Goal: Task Accomplishment & Management: Complete application form

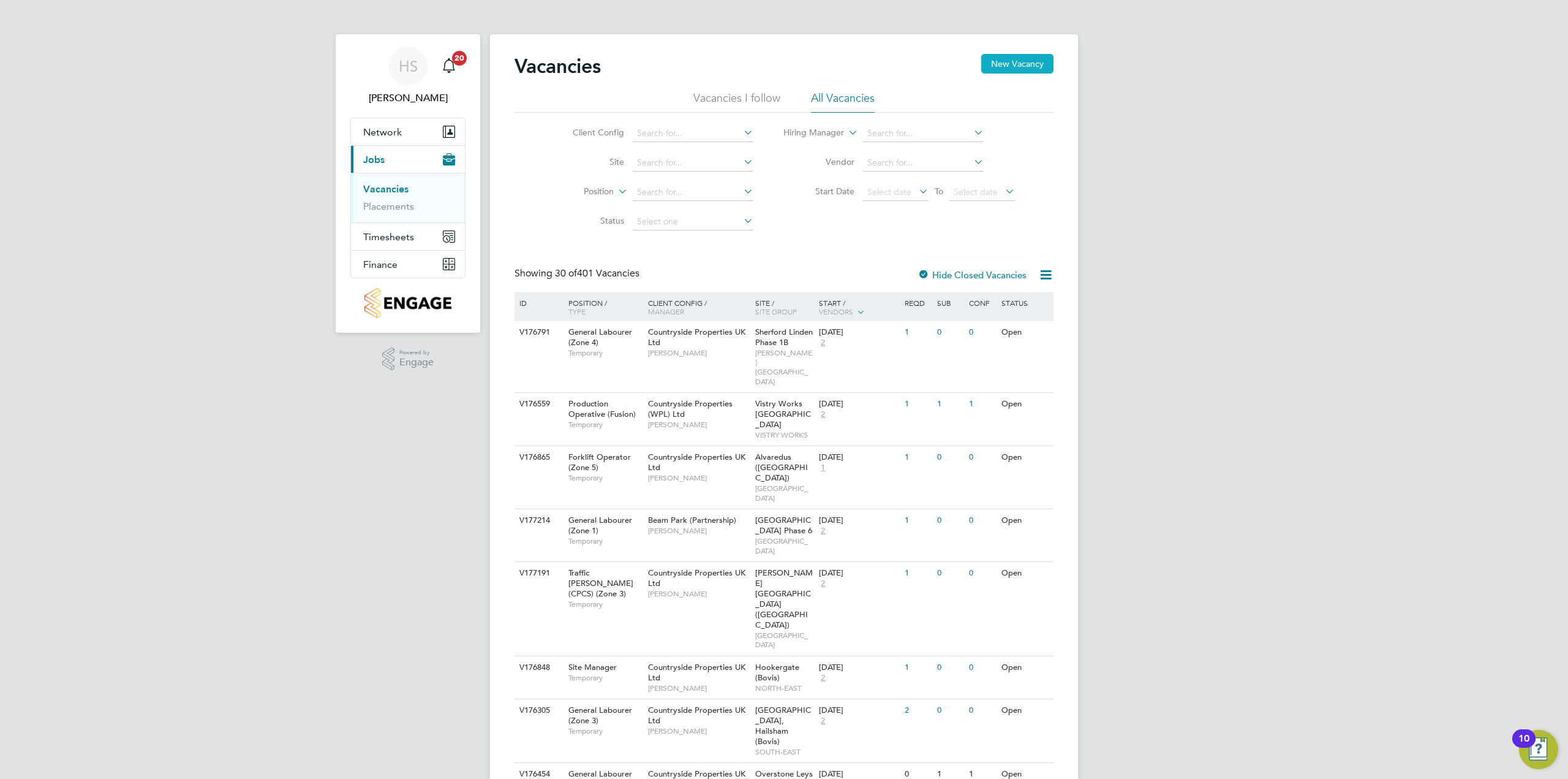
click at [1045, 54] on button "New Vacancy" at bounding box center [1016, 64] width 72 height 20
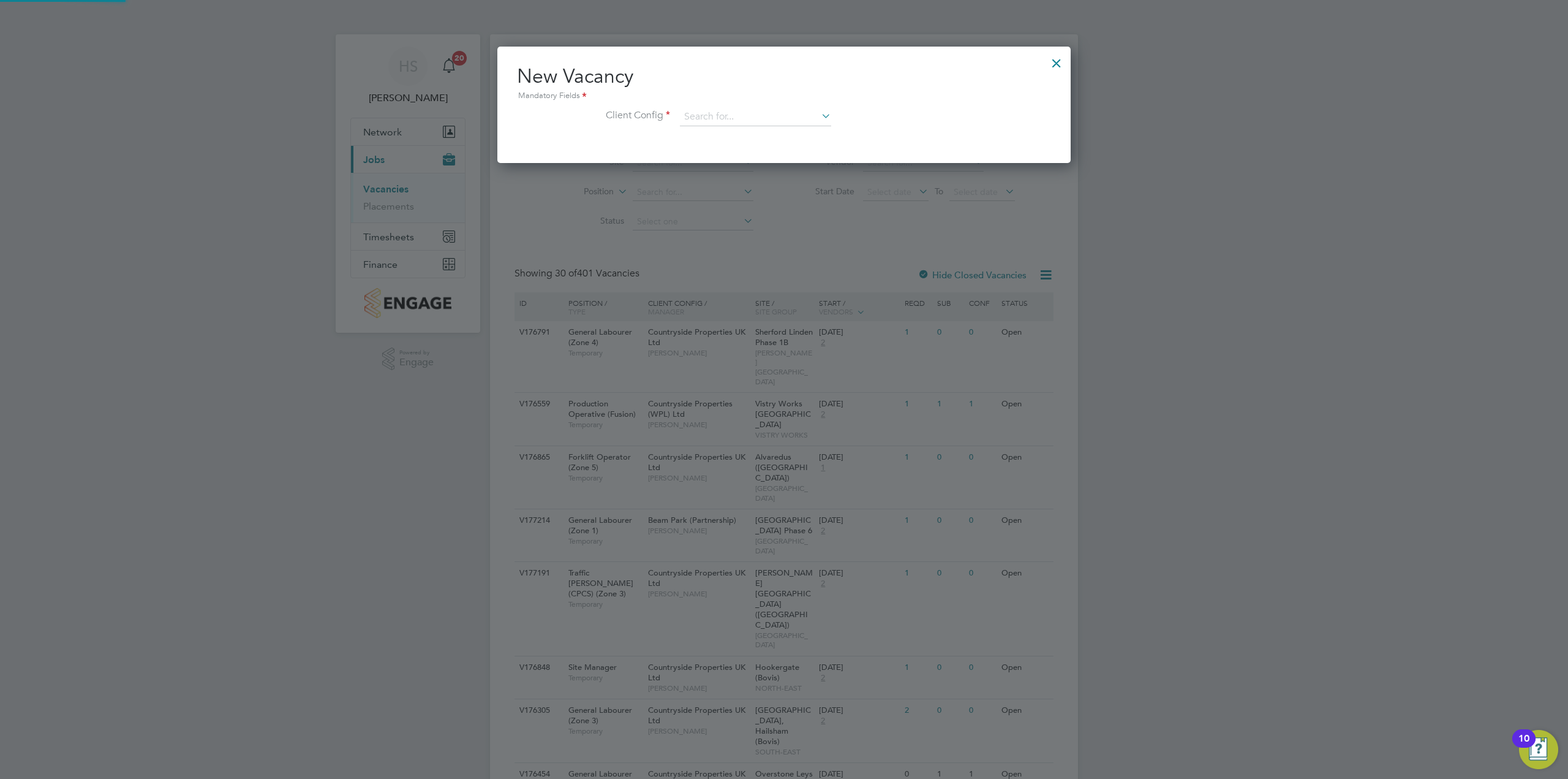
scroll to position [116, 574]
click at [712, 108] on input at bounding box center [754, 117] width 151 height 19
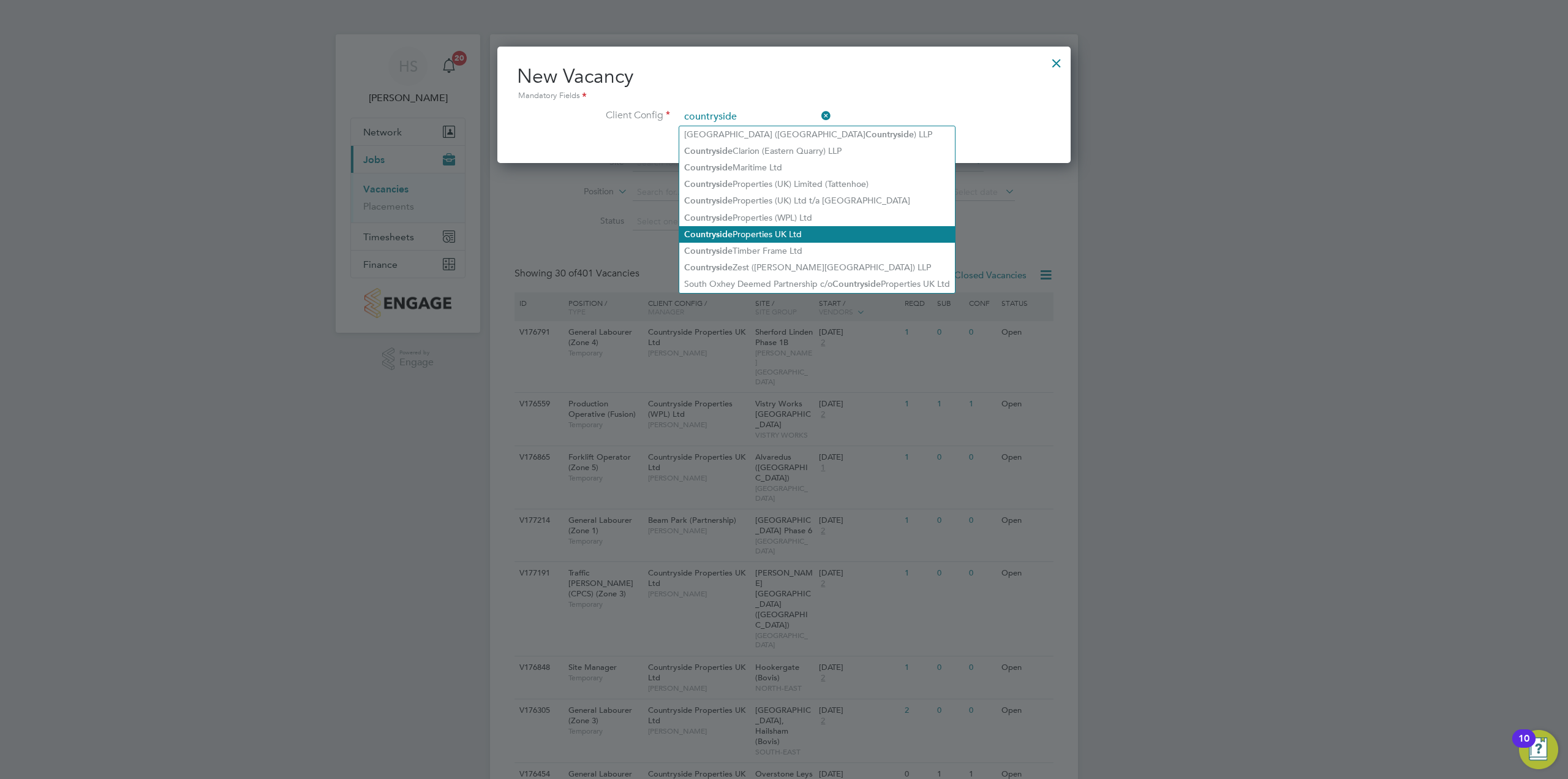
click at [798, 231] on li "Countryside Properties UK Ltd" at bounding box center [817, 234] width 275 height 16
type input "Countryside Properties UK Ltd"
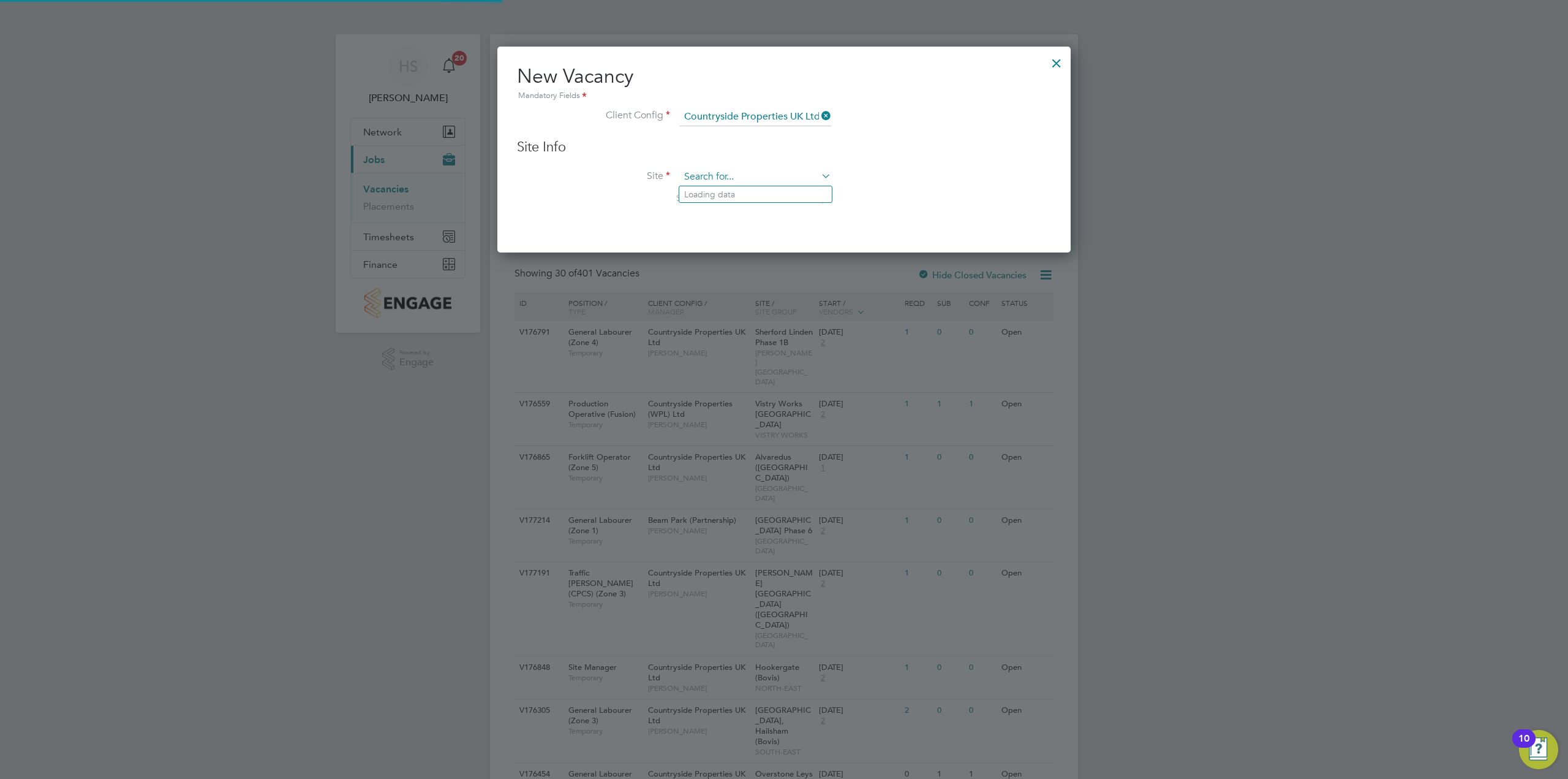
click at [723, 169] on input at bounding box center [754, 177] width 151 height 19
type input "dra"
click at [739, 198] on li "[GEOGRAPHIC_DATA]" at bounding box center [755, 194] width 153 height 16
click at [716, 177] on input at bounding box center [754, 177] width 151 height 19
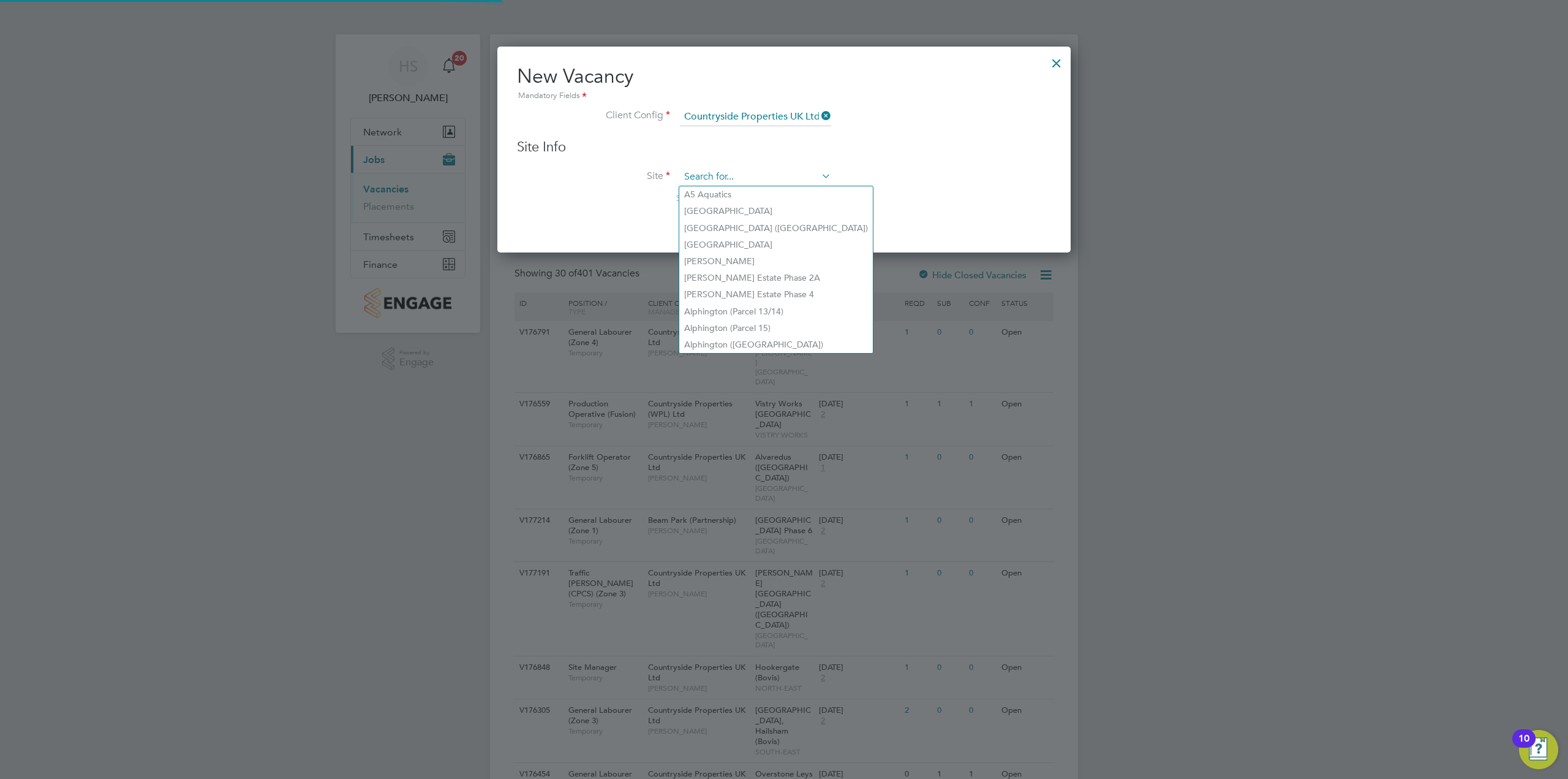
type input "d"
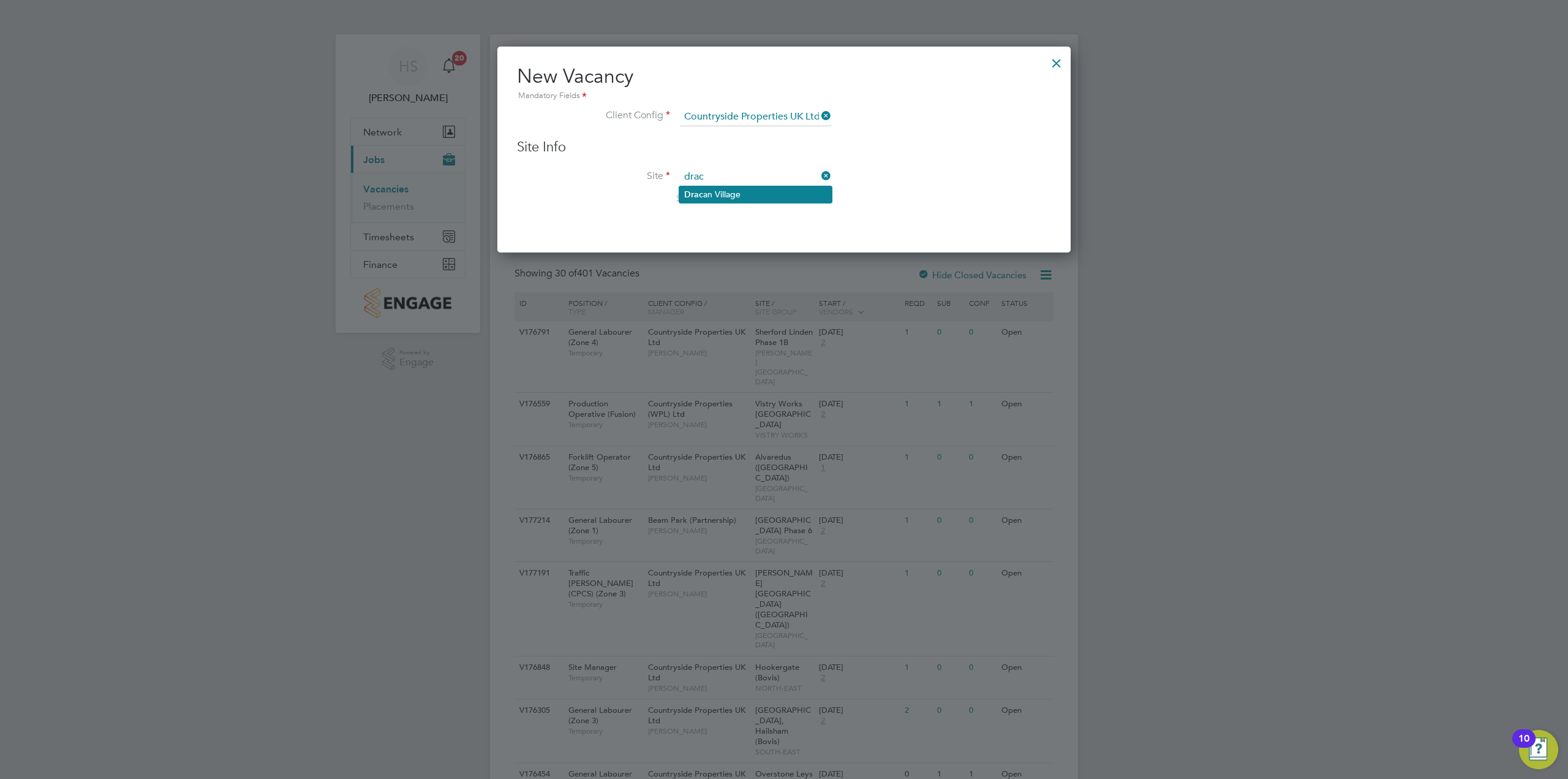
click at [710, 188] on li "Drac an Village" at bounding box center [755, 194] width 153 height 16
type input "[GEOGRAPHIC_DATA]"
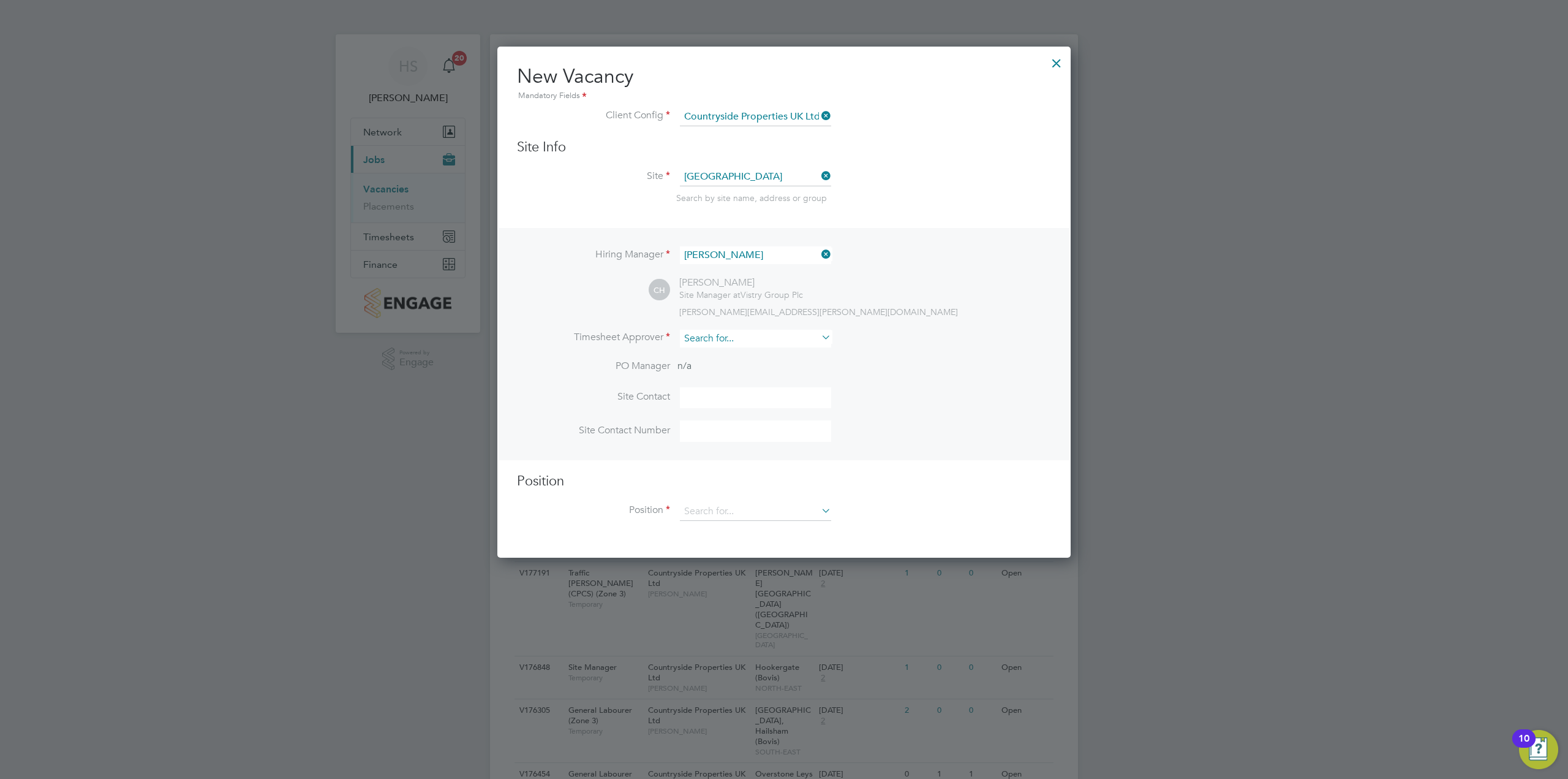
click at [732, 333] on input at bounding box center [754, 339] width 151 height 18
click at [720, 358] on li "[PERSON_NAME] rrison" at bounding box center [755, 356] width 153 height 16
type input "[PERSON_NAME]"
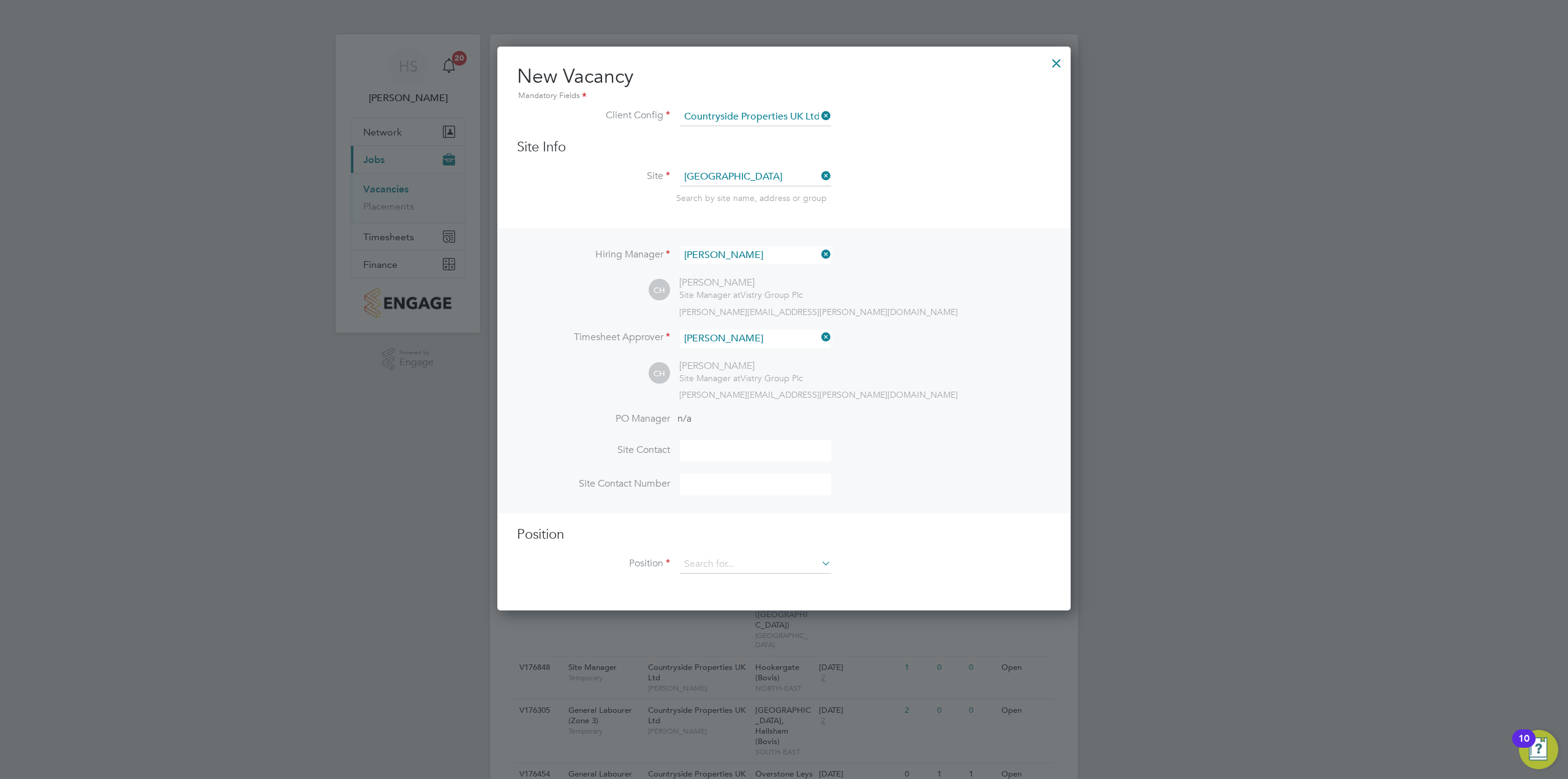
scroll to position [565, 574]
click at [895, 371] on div "CH [PERSON_NAME] Site Manager at Vistry Group Plc [PERSON_NAME][EMAIL_ADDRESS][…" at bounding box center [849, 379] width 402 height 40
click at [728, 453] on input at bounding box center [754, 451] width 151 height 21
type input "[PERSON_NAME]"
click at [942, 473] on li "Site Contact [PERSON_NAME]" at bounding box center [783, 457] width 534 height 34
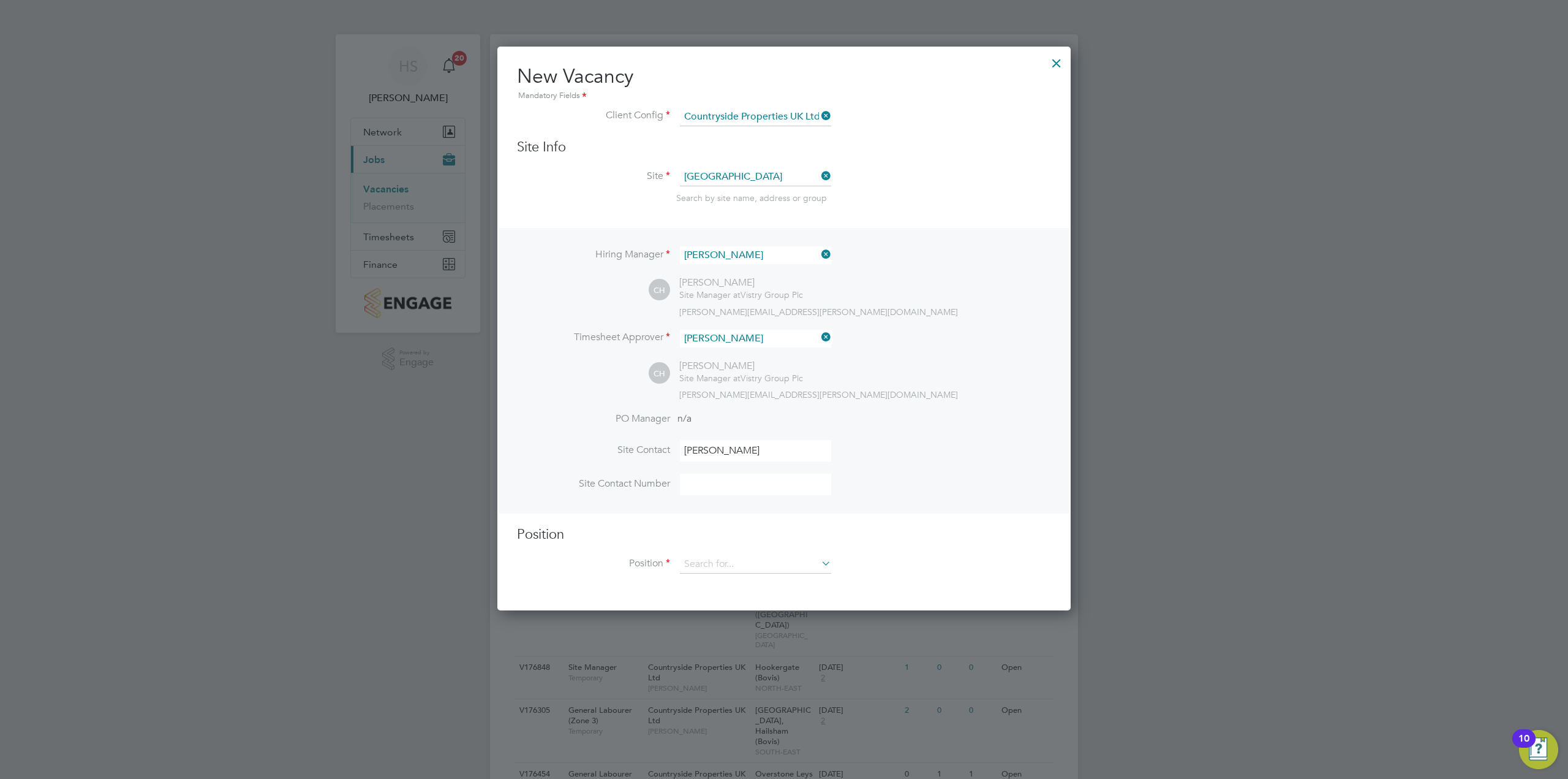
click at [699, 496] on li "Site Contact Number" at bounding box center [783, 490] width 534 height 34
click at [686, 572] on input at bounding box center [754, 564] width 151 height 19
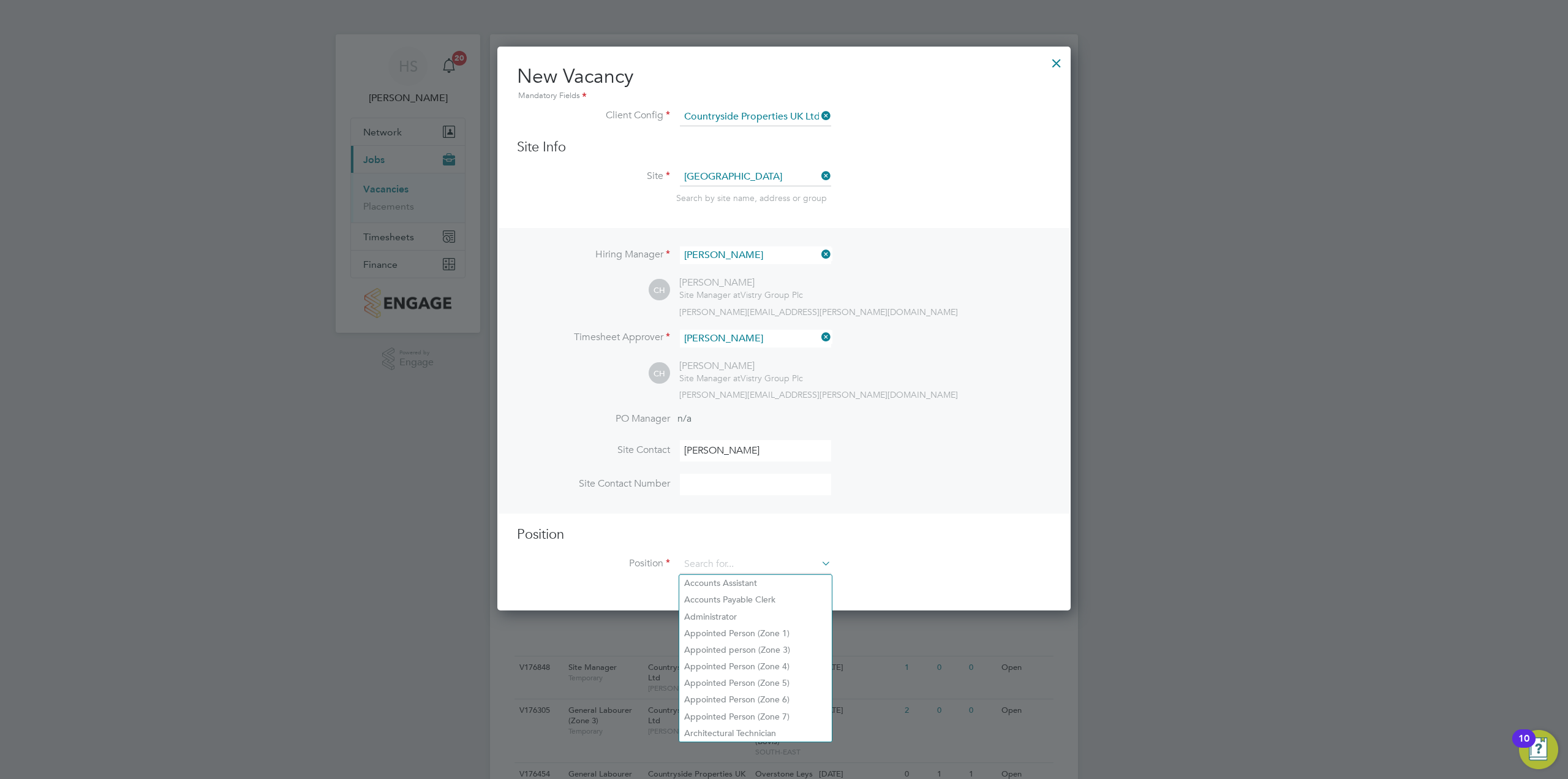
click at [940, 500] on li "Site Contact Number" at bounding box center [783, 490] width 534 height 34
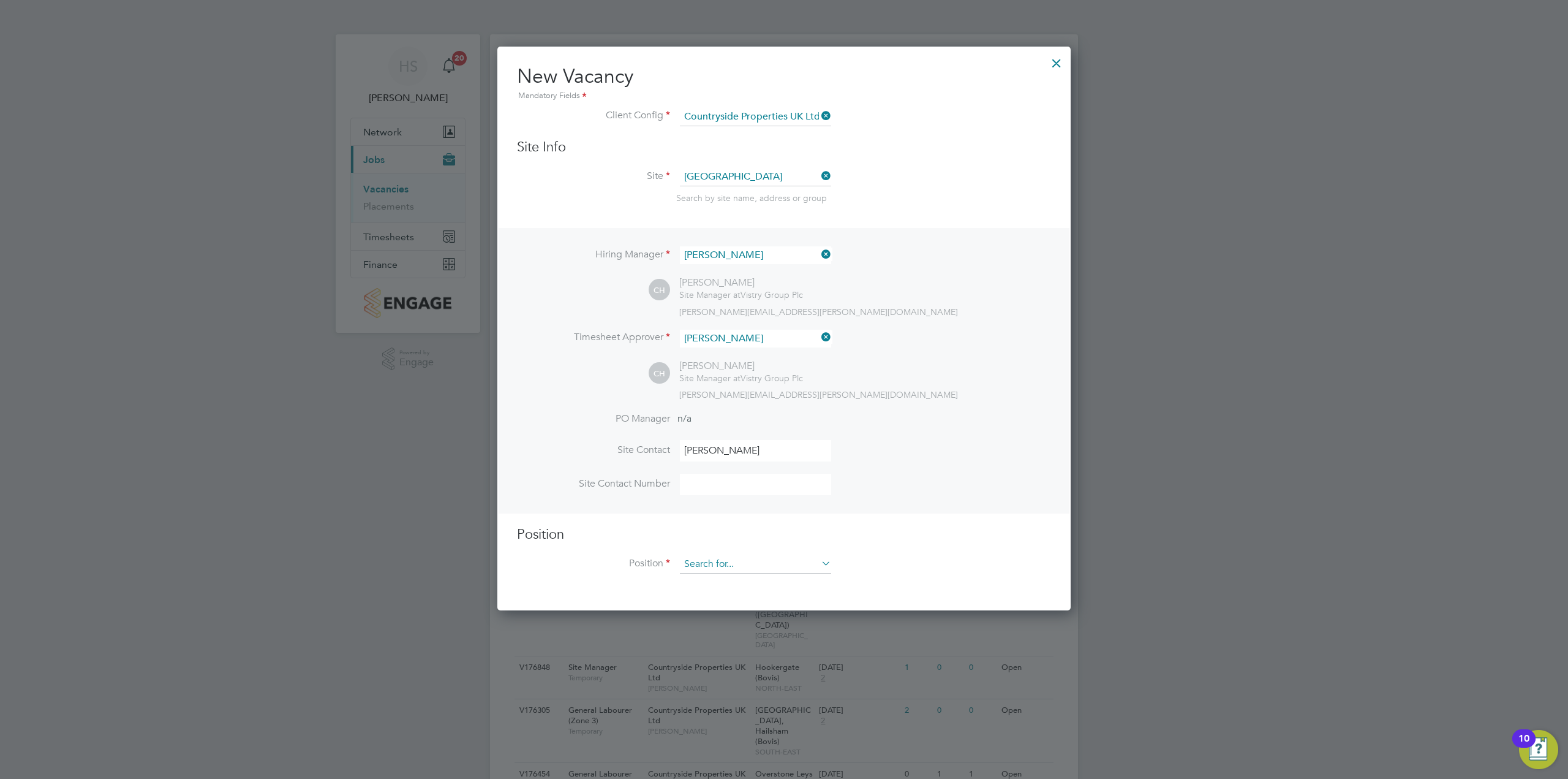
click at [747, 565] on input at bounding box center [754, 564] width 151 height 19
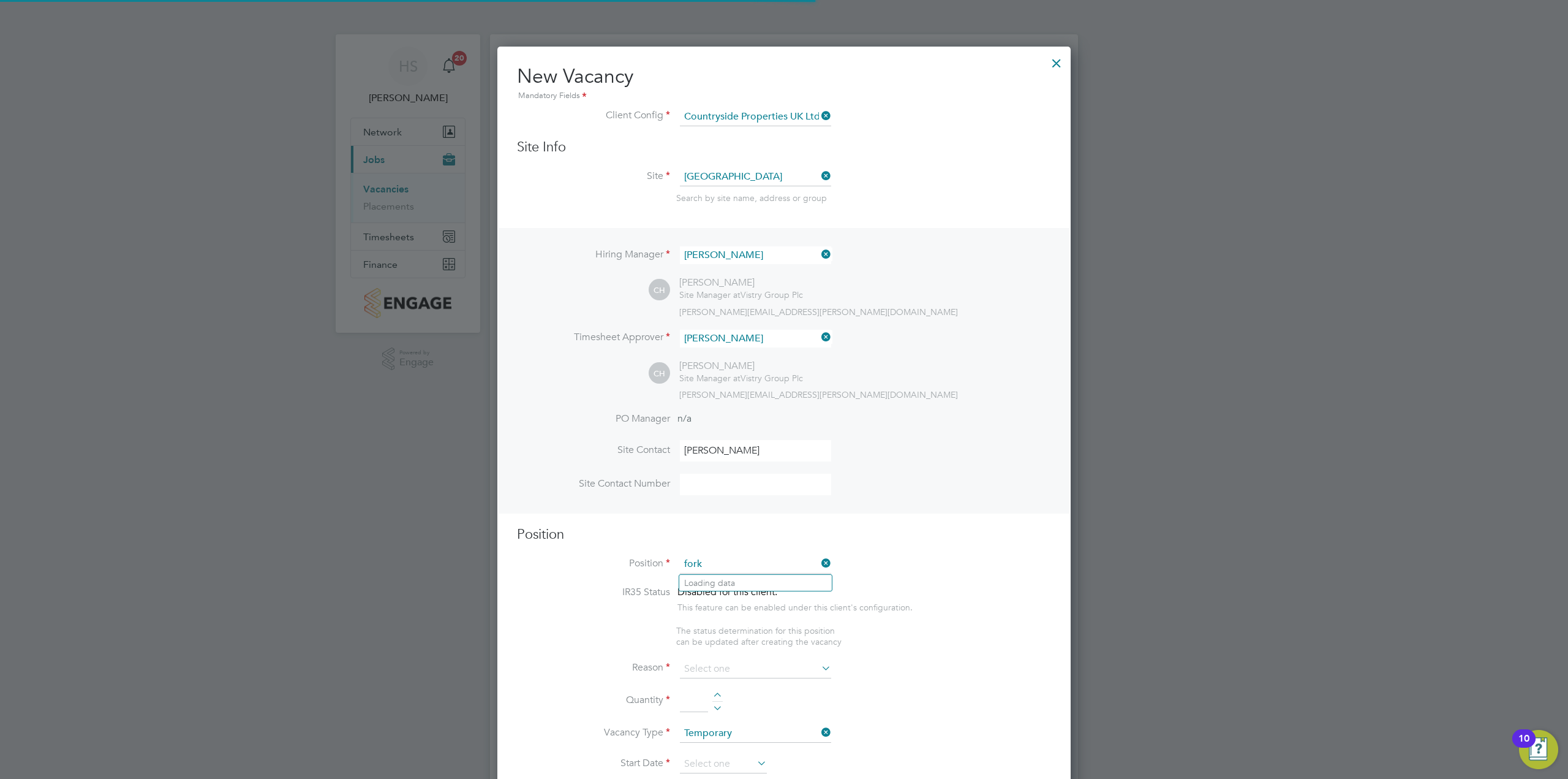
scroll to position [1753, 574]
click at [779, 683] on li "Fork lift Operator (Zone 5)" at bounding box center [755, 682] width 153 height 16
type input "Forklift Operator (Zone 5)"
type textarea "Operate construction plant. Telehandlers / Rough Terrain Trucks. Delivering lar…"
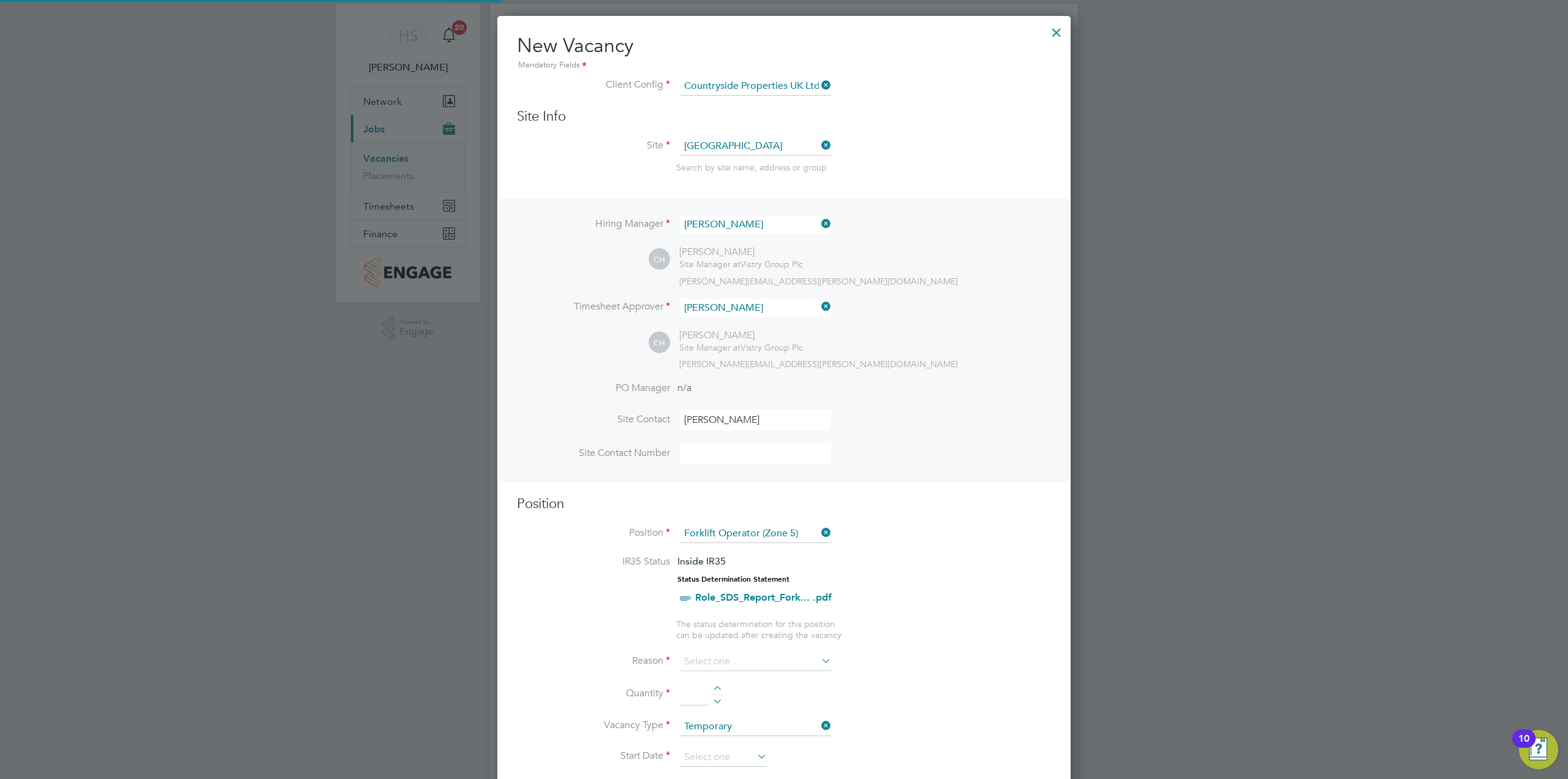
scroll to position [183, 0]
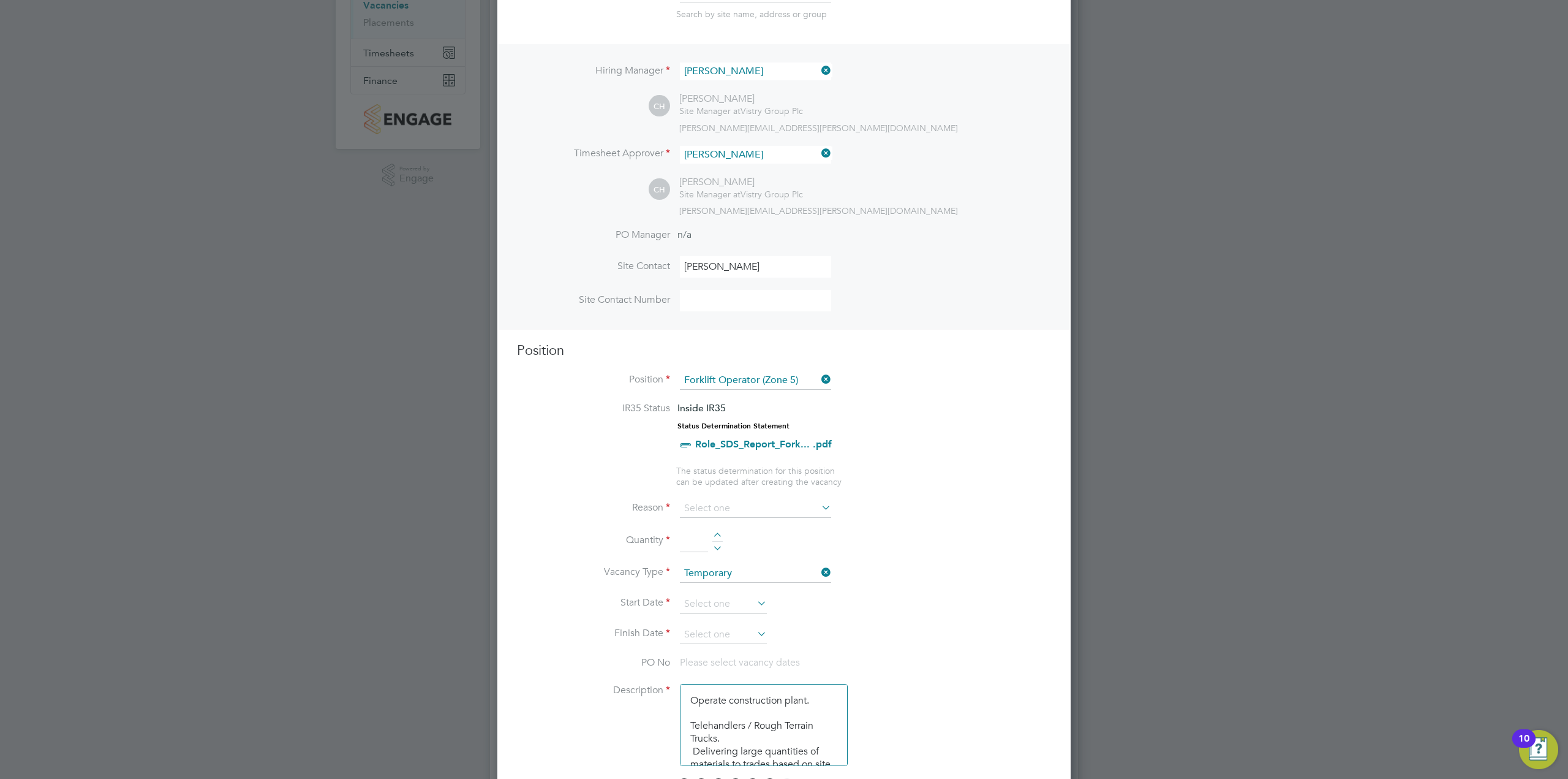
click at [739, 506] on input at bounding box center [754, 508] width 151 height 19
click at [726, 538] on li "Holiday" at bounding box center [755, 542] width 153 height 16
type input "Holiday"
click at [712, 532] on div at bounding box center [718, 537] width 11 height 9
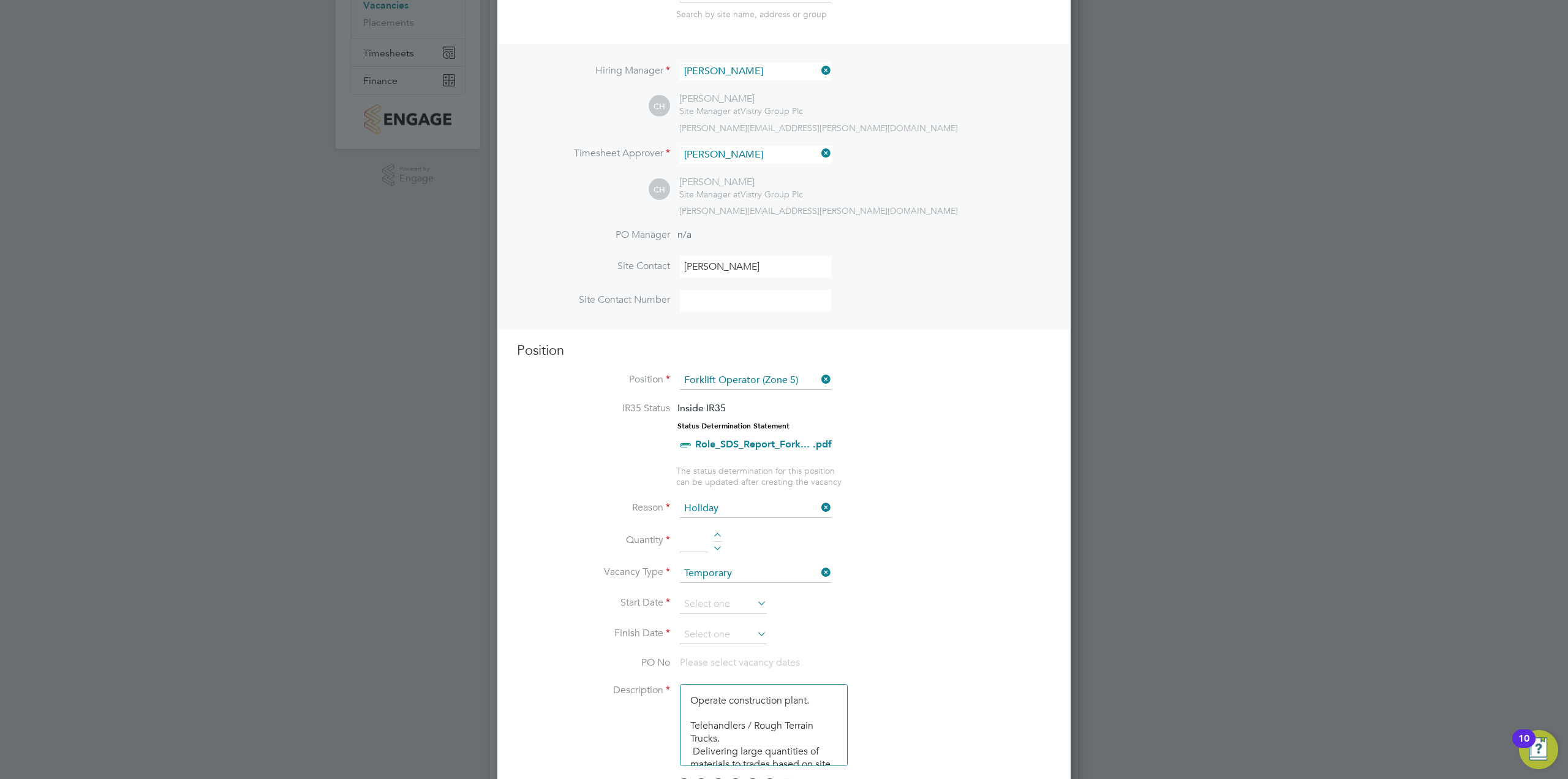
type input "1"
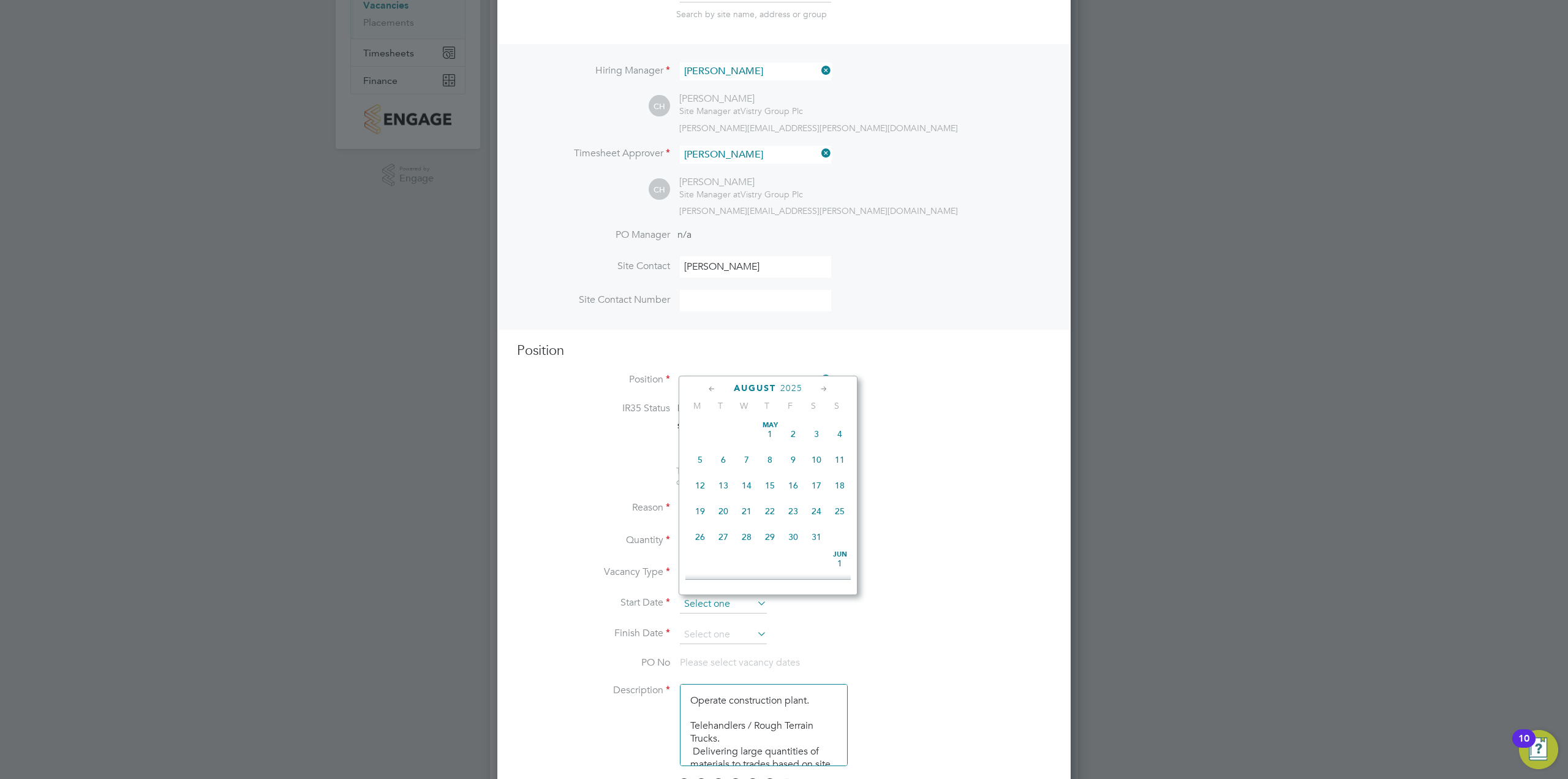
click at [727, 596] on input at bounding box center [722, 604] width 87 height 19
click at [701, 461] on span "4" at bounding box center [700, 449] width 23 height 23
type input "[DATE]"
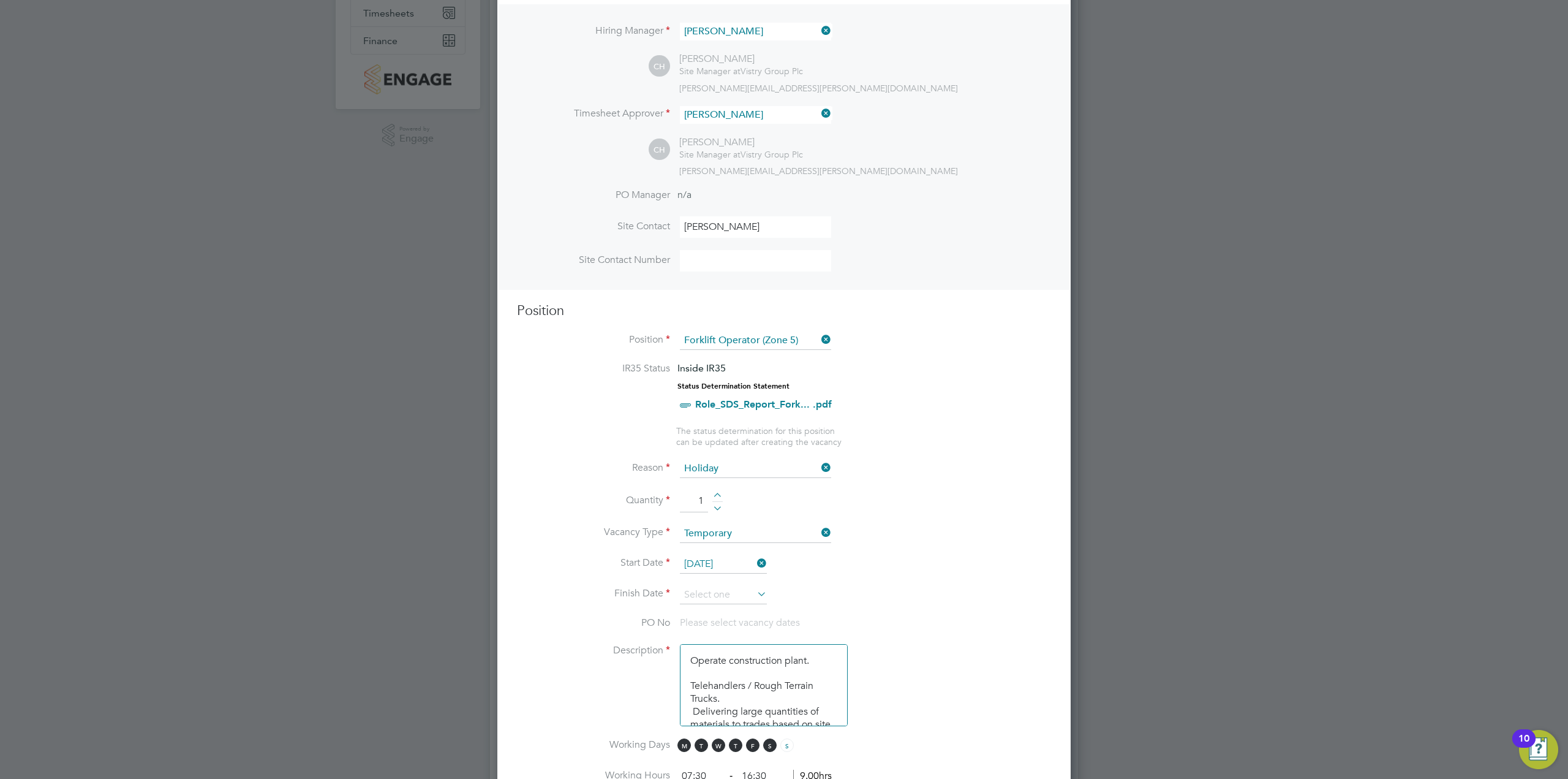
scroll to position [245, 0]
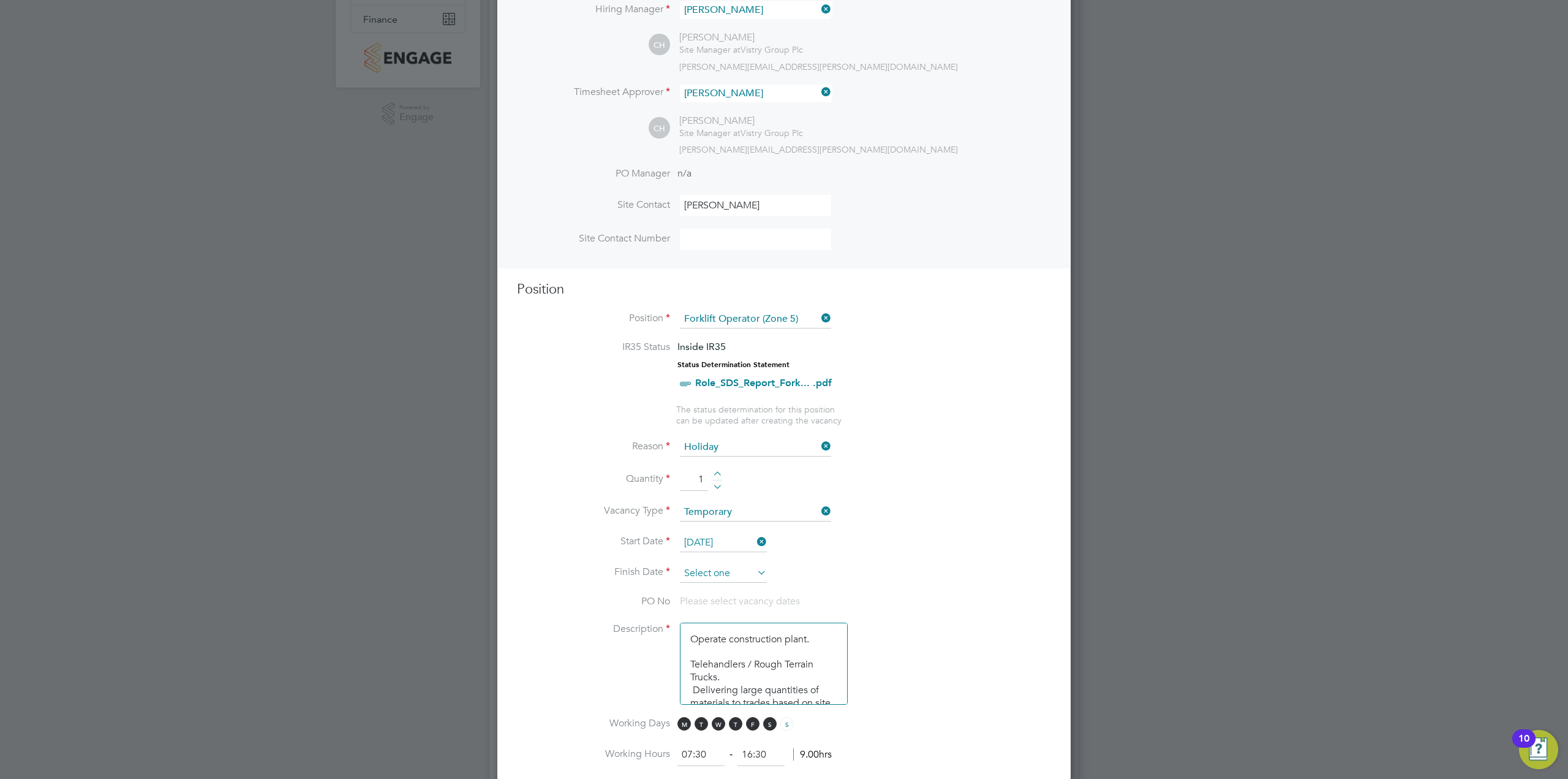
click at [730, 578] on input at bounding box center [722, 573] width 87 height 19
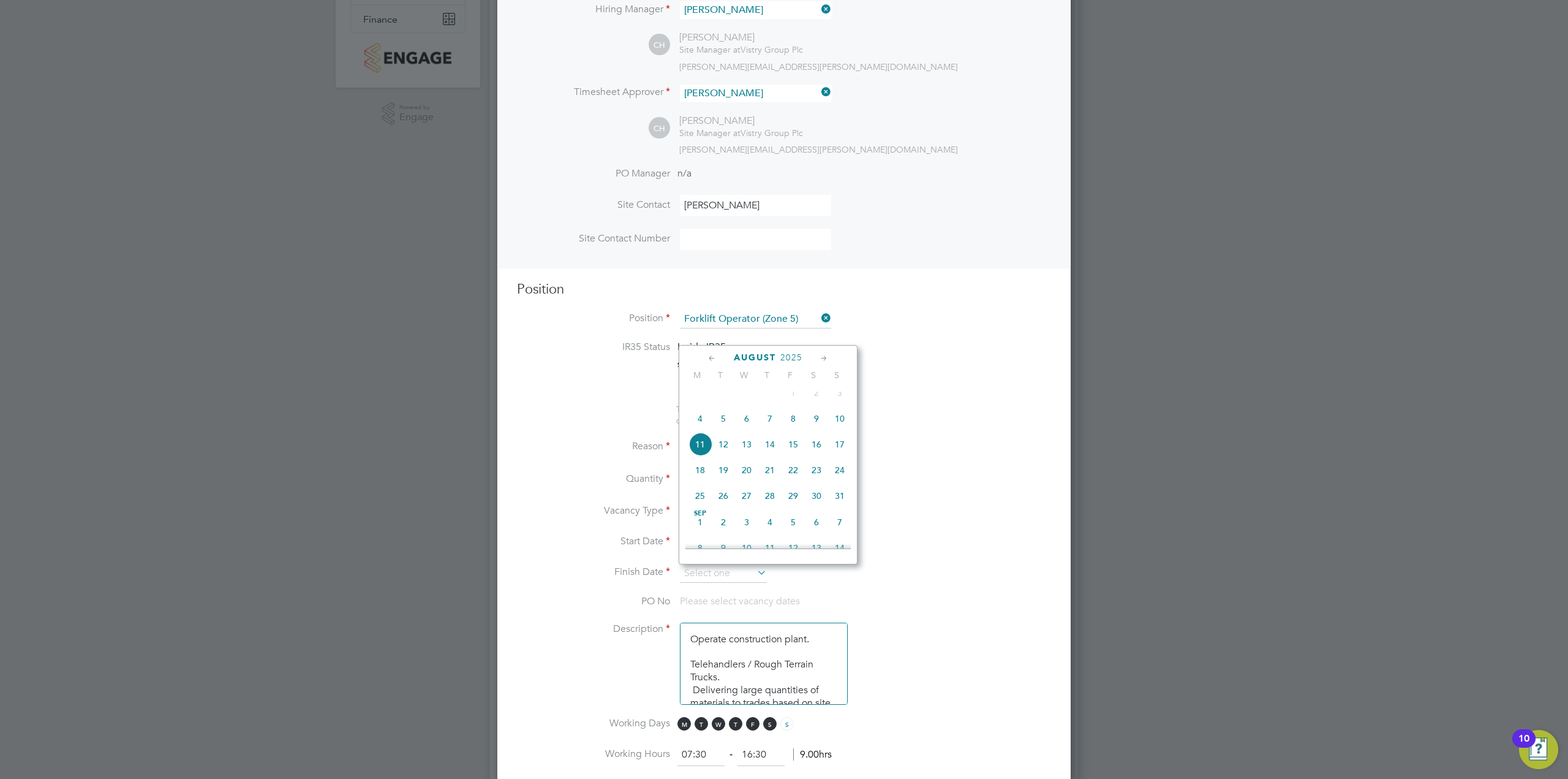
click at [704, 430] on span "4" at bounding box center [700, 419] width 23 height 23
type input "[DATE]"
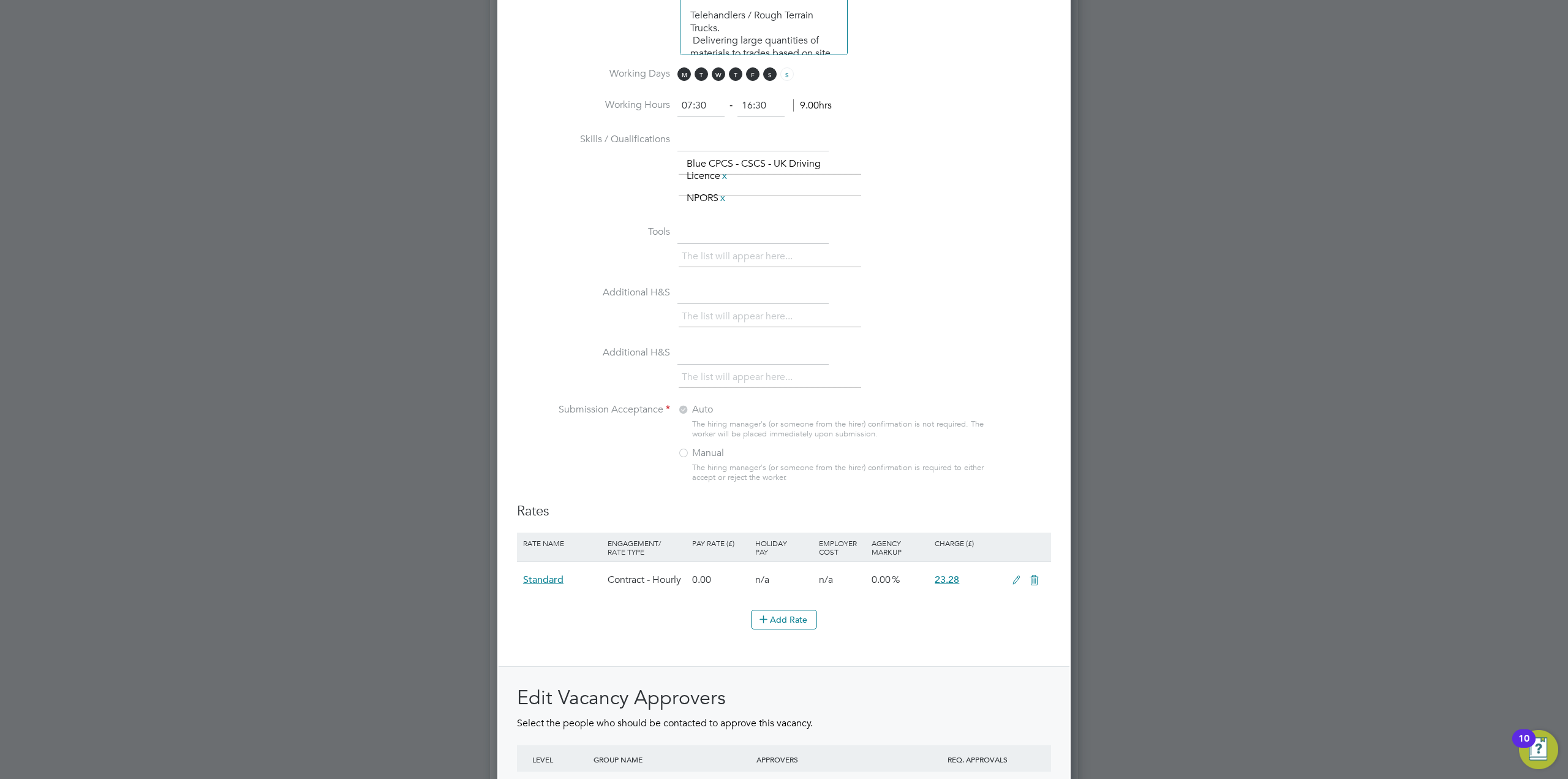
scroll to position [1141, 0]
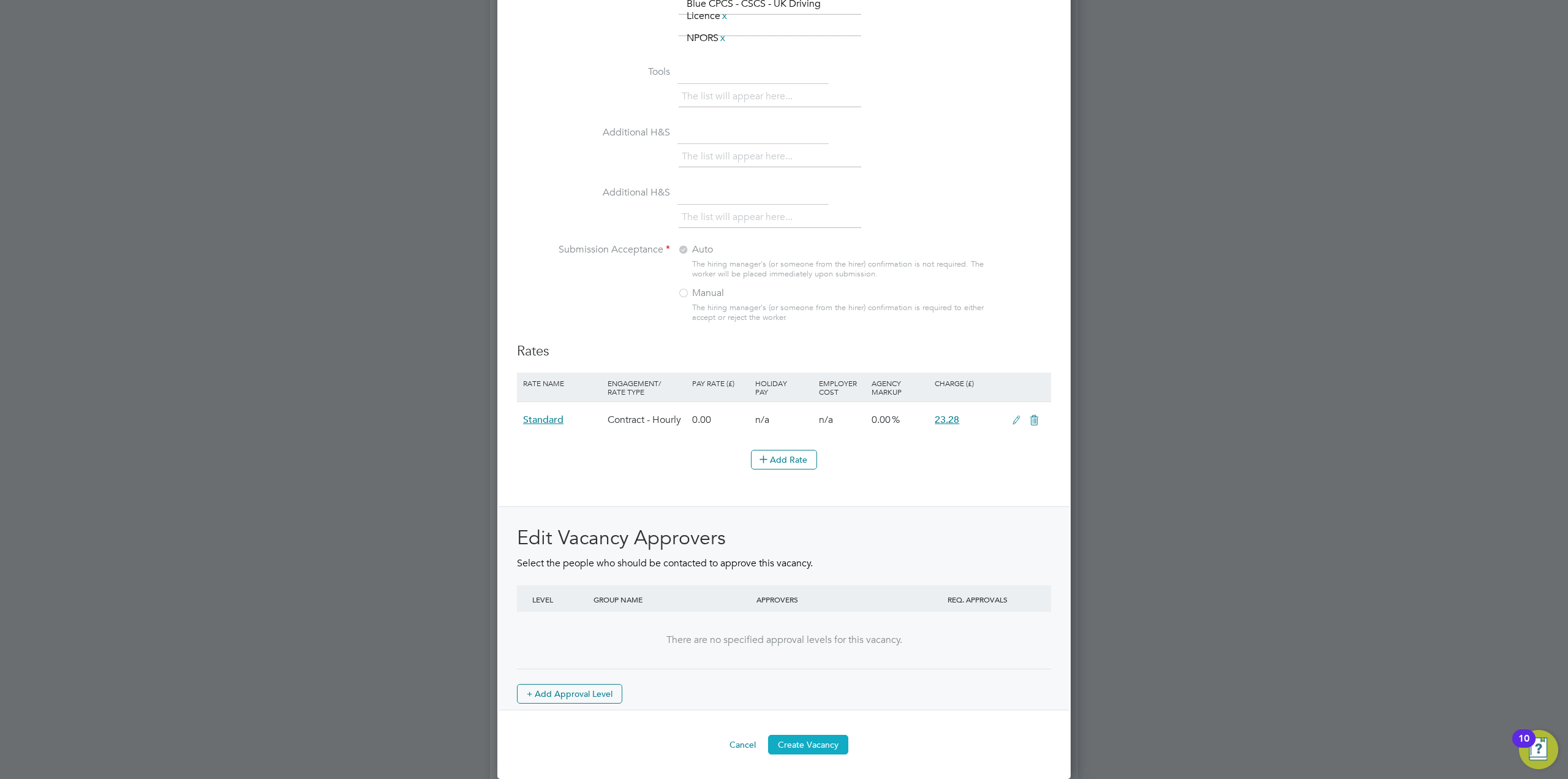
click at [816, 737] on button "Create Vacancy" at bounding box center [808, 744] width 80 height 20
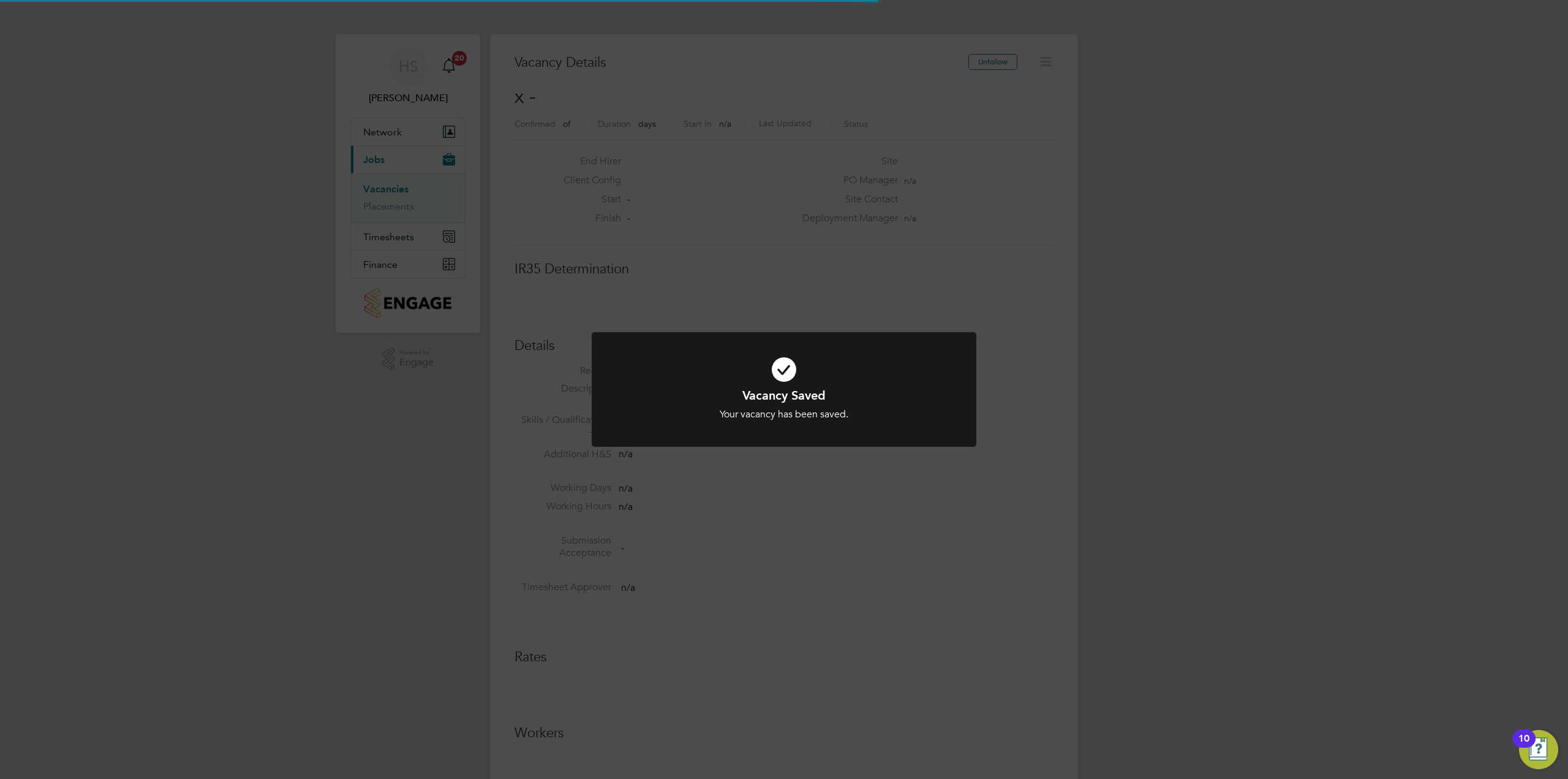
click at [1175, 369] on div "Vacancy Saved Your vacancy has been saved. Cancel Okay" at bounding box center [784, 389] width 1568 height 779
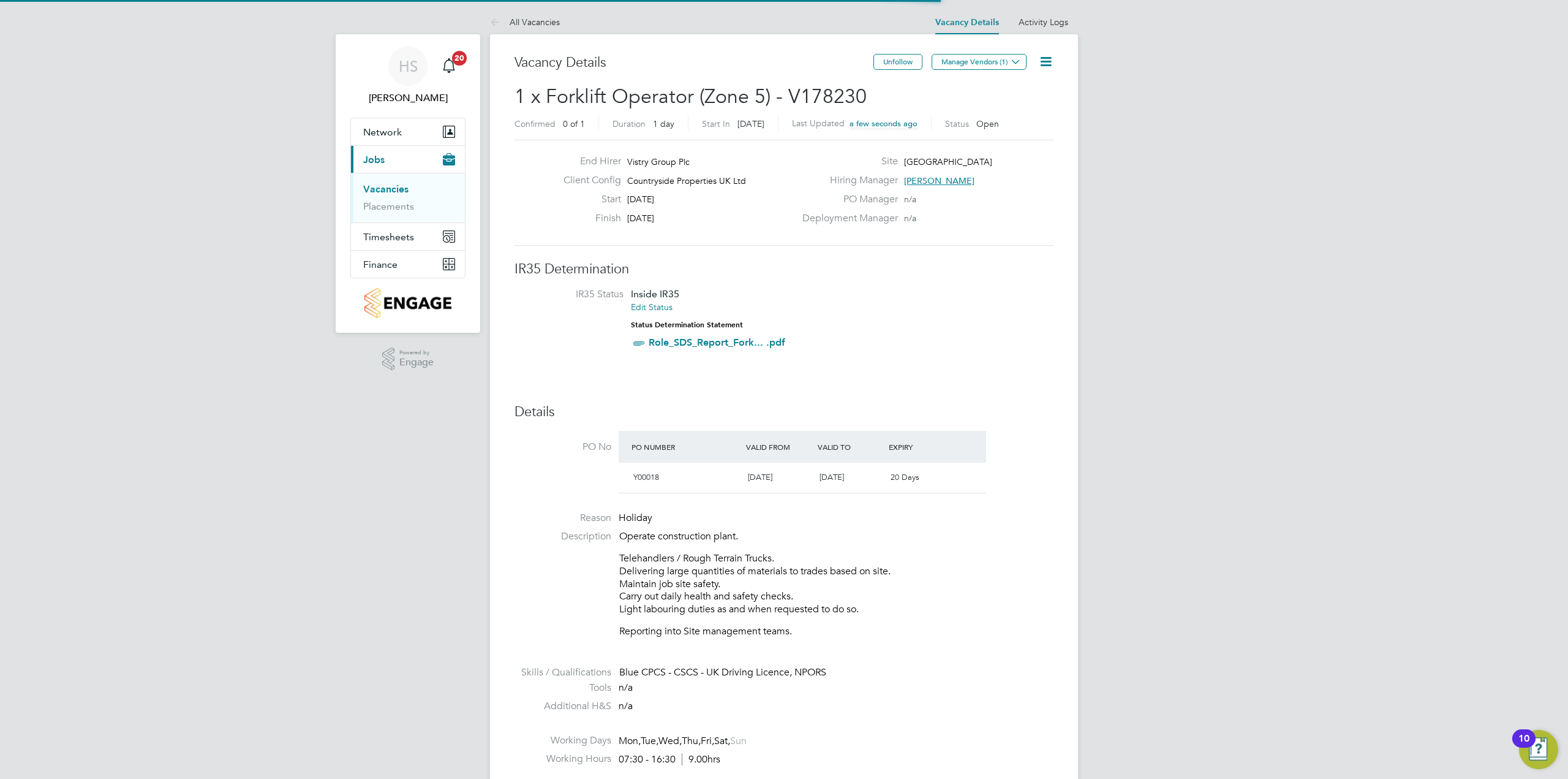
scroll to position [36, 107]
click at [973, 64] on button "Manage Vendors (1)" at bounding box center [979, 62] width 95 height 16
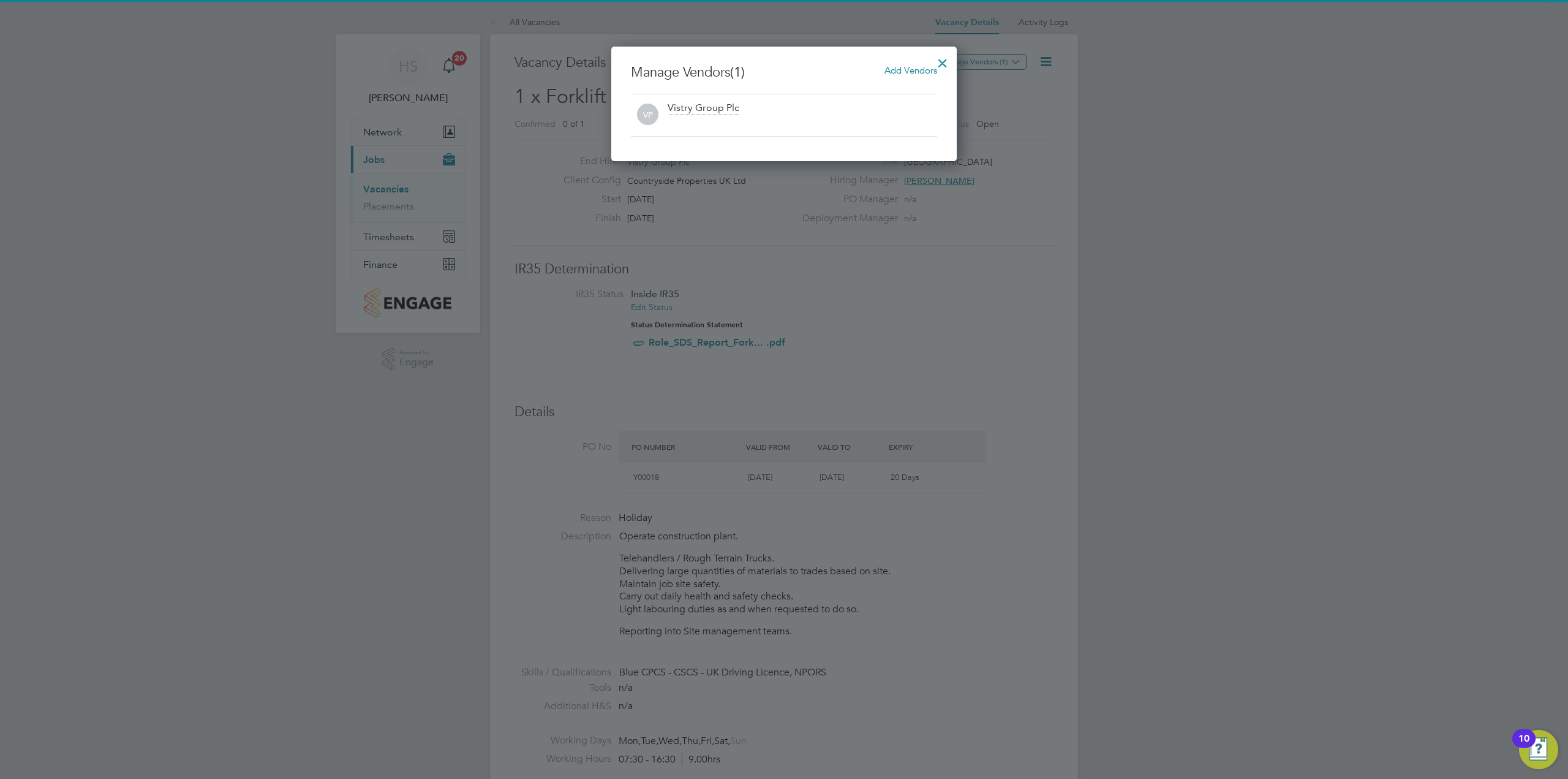
scroll to position [114, 346]
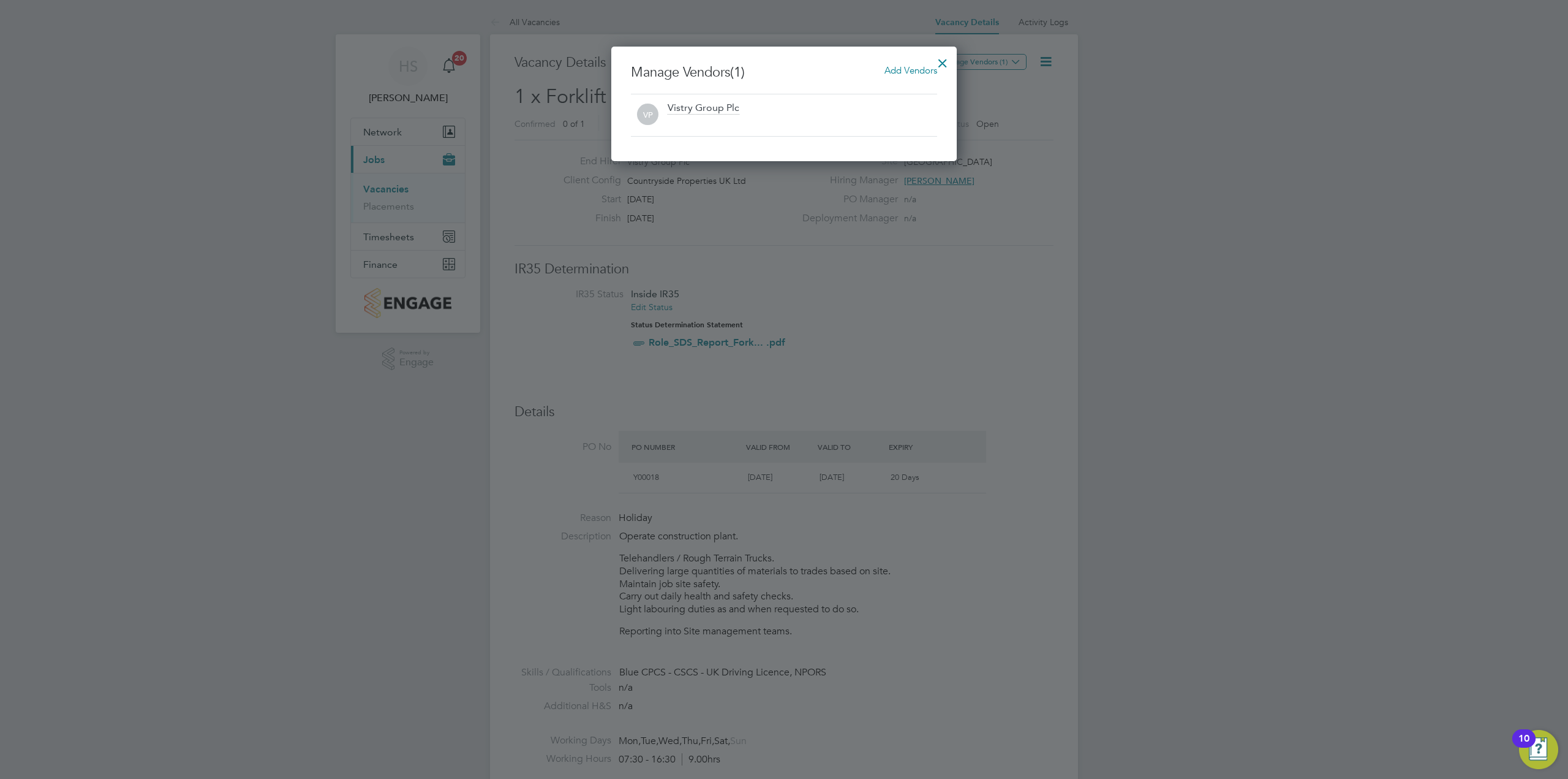
click at [921, 72] on span "Add Vendors" at bounding box center [910, 70] width 53 height 12
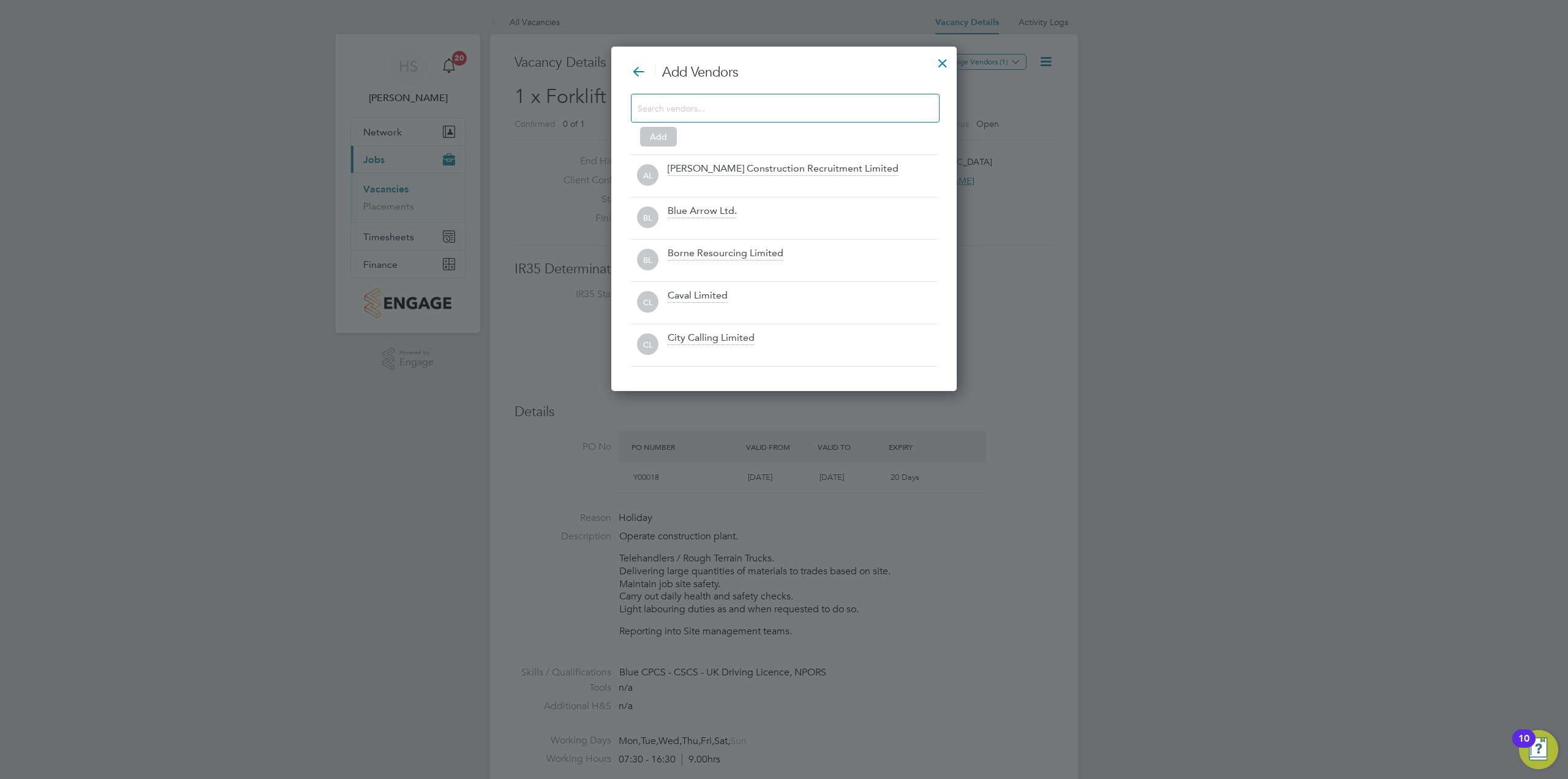
click at [856, 130] on div "Add" at bounding box center [784, 118] width 306 height 48
click at [854, 113] on input at bounding box center [775, 108] width 275 height 16
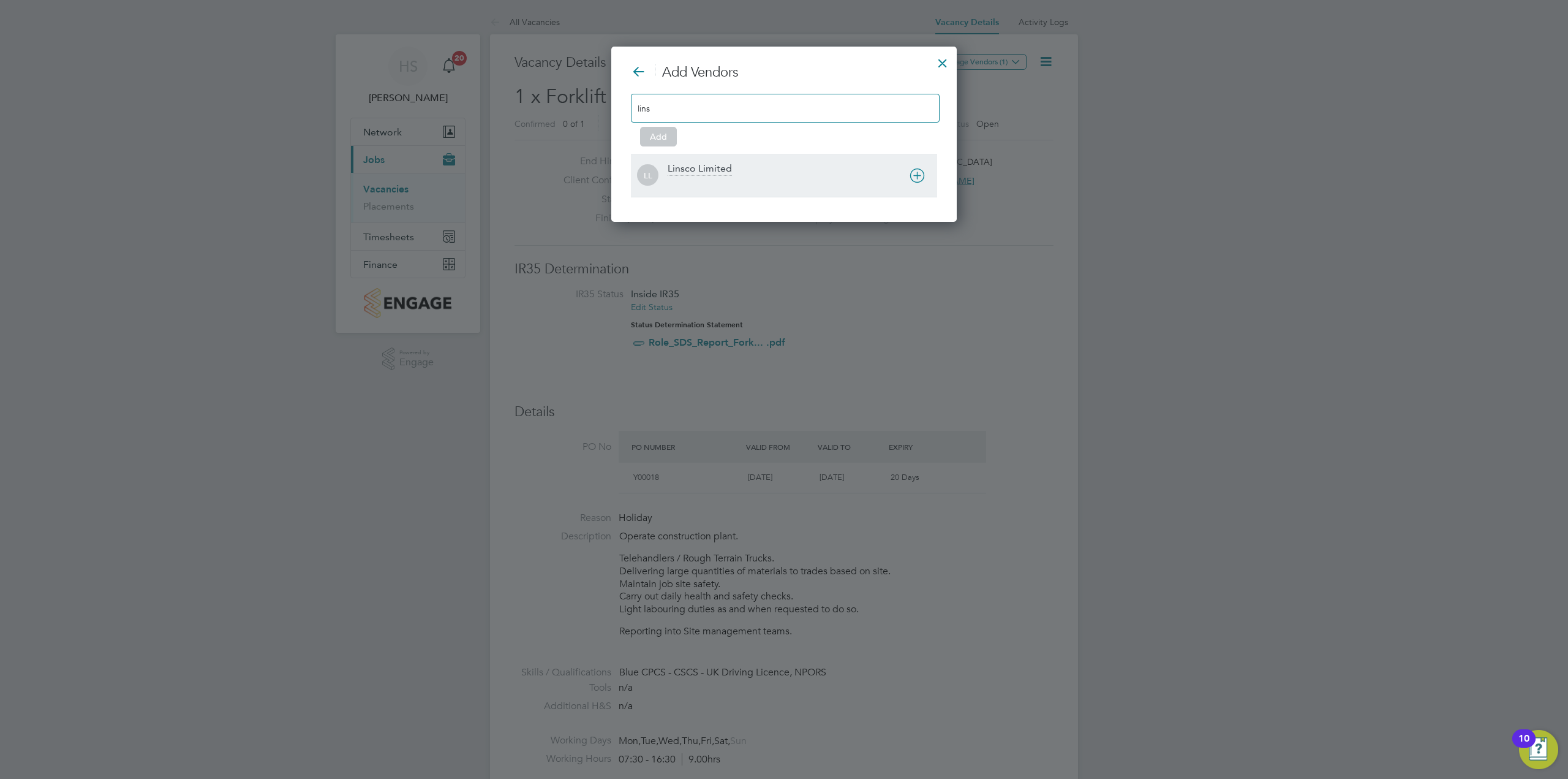
type input "lins"
click at [763, 163] on div "Linsco Limited" at bounding box center [802, 176] width 269 height 27
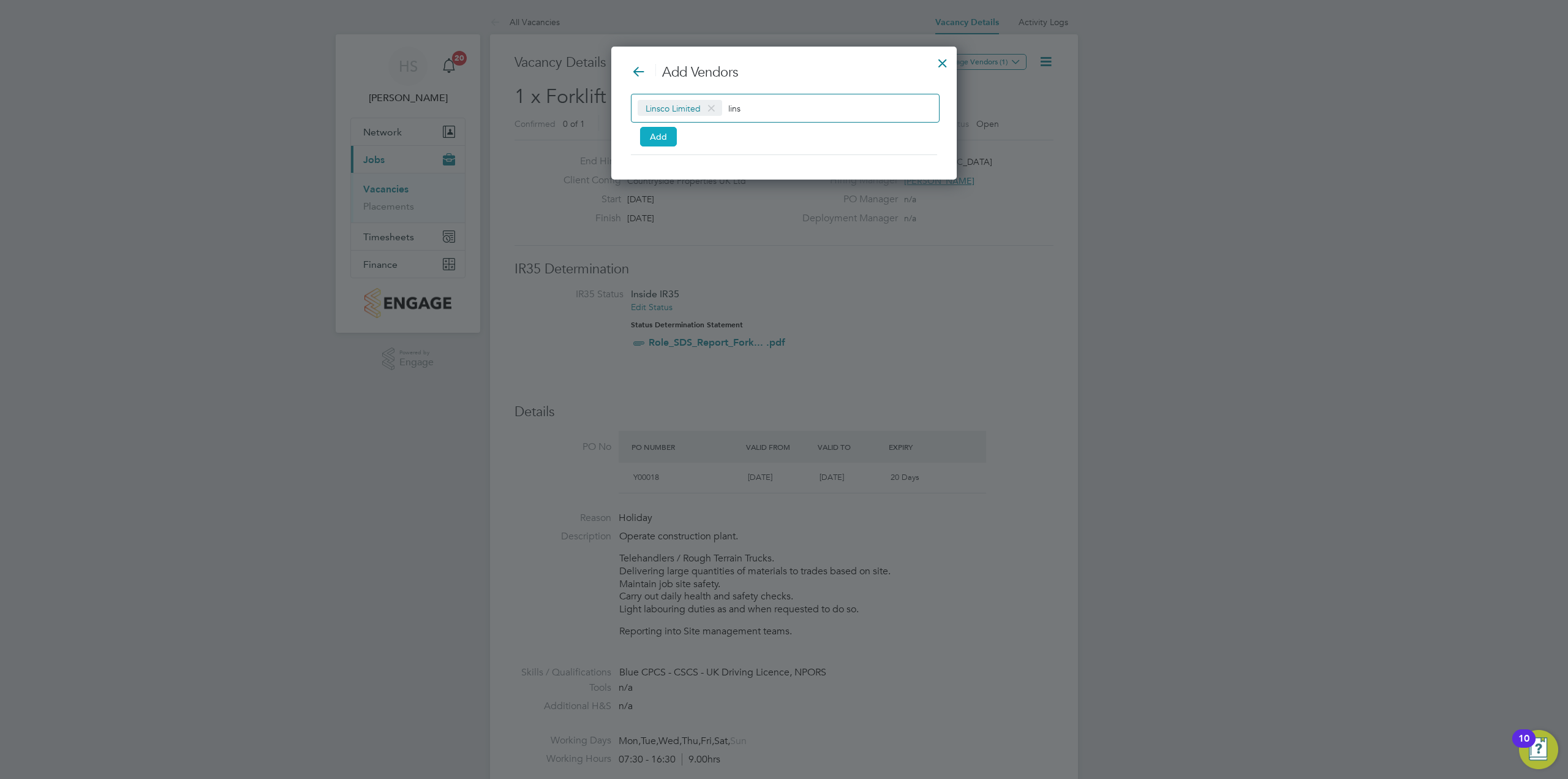
click at [655, 135] on button "Add" at bounding box center [658, 137] width 37 height 20
